Goal: Navigation & Orientation: Find specific page/section

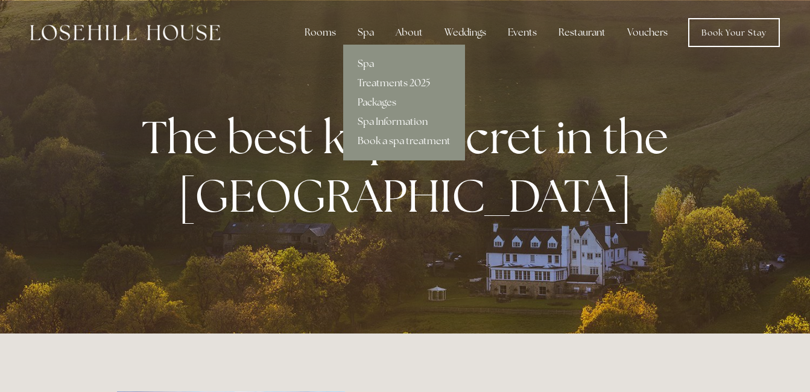
drag, startPoint x: 370, startPoint y: 30, endPoint x: 368, endPoint y: 45, distance: 15.2
click at [368, 44] on div "Spa" at bounding box center [366, 33] width 36 height 24
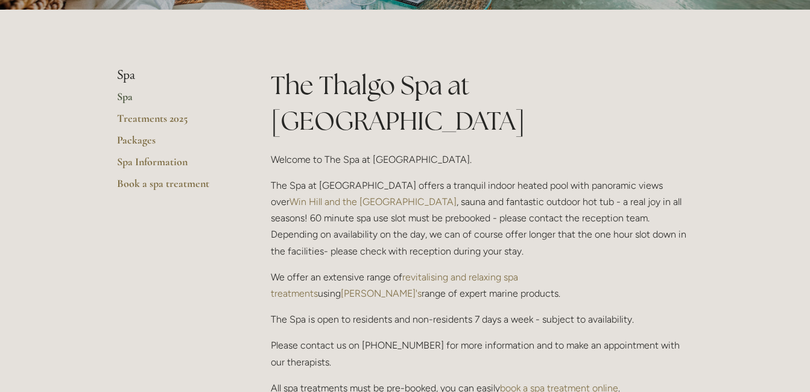
scroll to position [258, 0]
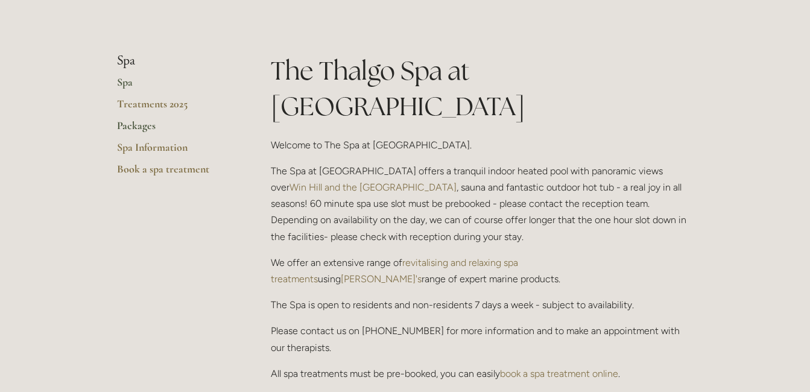
click at [140, 122] on link "Packages" at bounding box center [174, 130] width 115 height 22
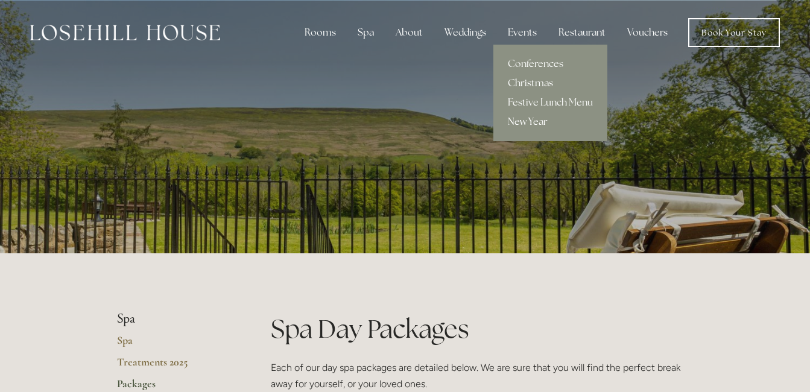
click at [524, 121] on link "New Year" at bounding box center [550, 121] width 114 height 19
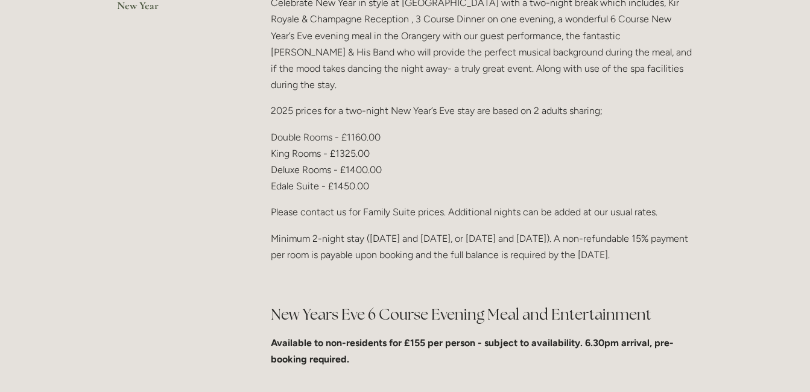
scroll to position [404, 0]
